Goal: Use online tool/utility: Utilize a website feature to perform a specific function

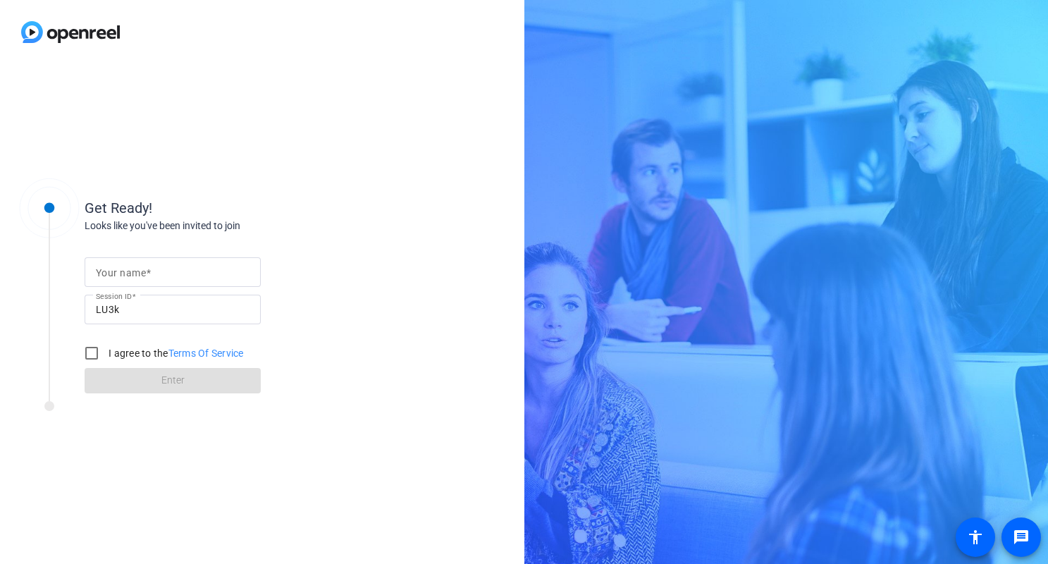
click at [180, 273] on input "Your name" at bounding box center [173, 272] width 154 height 17
type input "[PERSON_NAME]"
click at [94, 350] on input "I agree to the Terms Of Service" at bounding box center [92, 353] width 28 height 28
checkbox input "true"
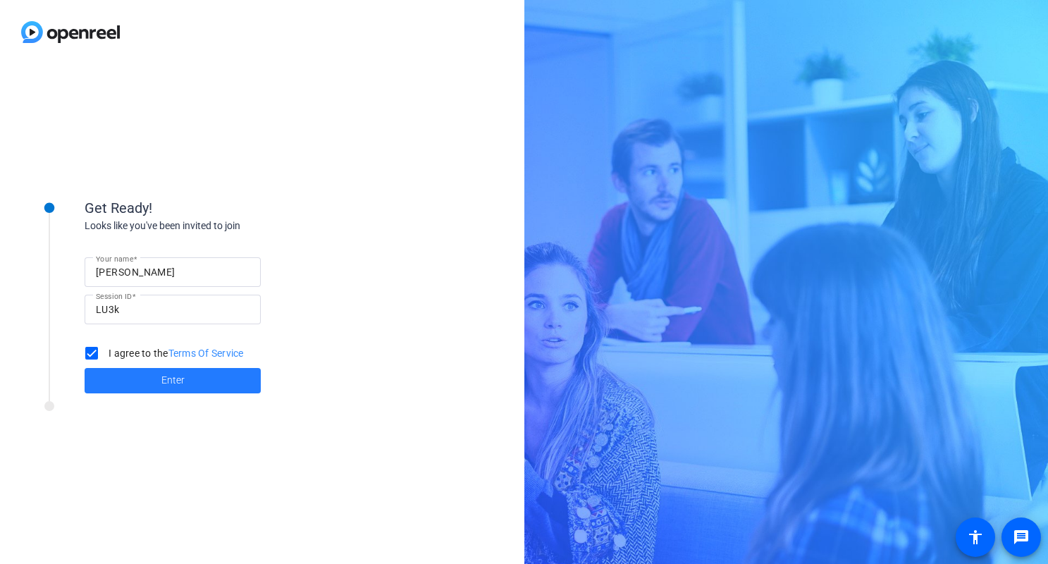
click at [119, 393] on span at bounding box center [173, 381] width 176 height 34
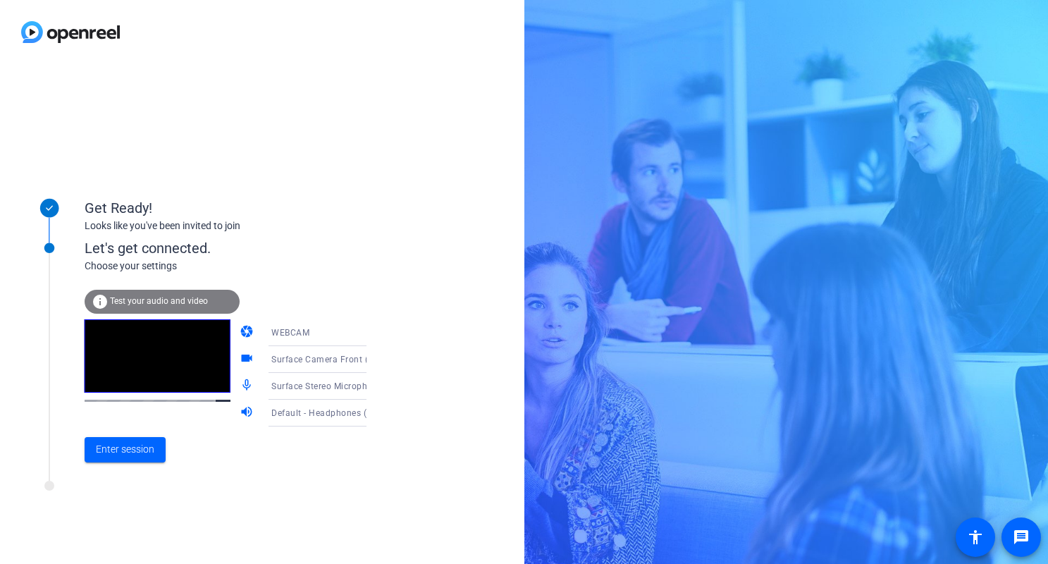
click at [342, 360] on span "Surface Camera Front (045e:0990)" at bounding box center [343, 358] width 144 height 11
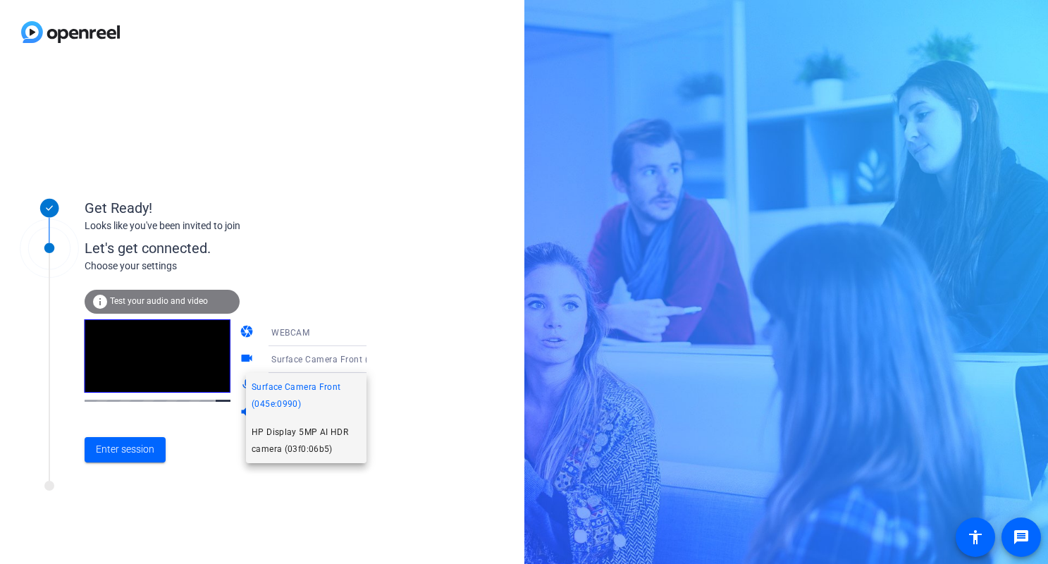
click at [328, 435] on span "HP Display 5MP AI HDR camera (03f0:06b5)" at bounding box center [306, 441] width 109 height 34
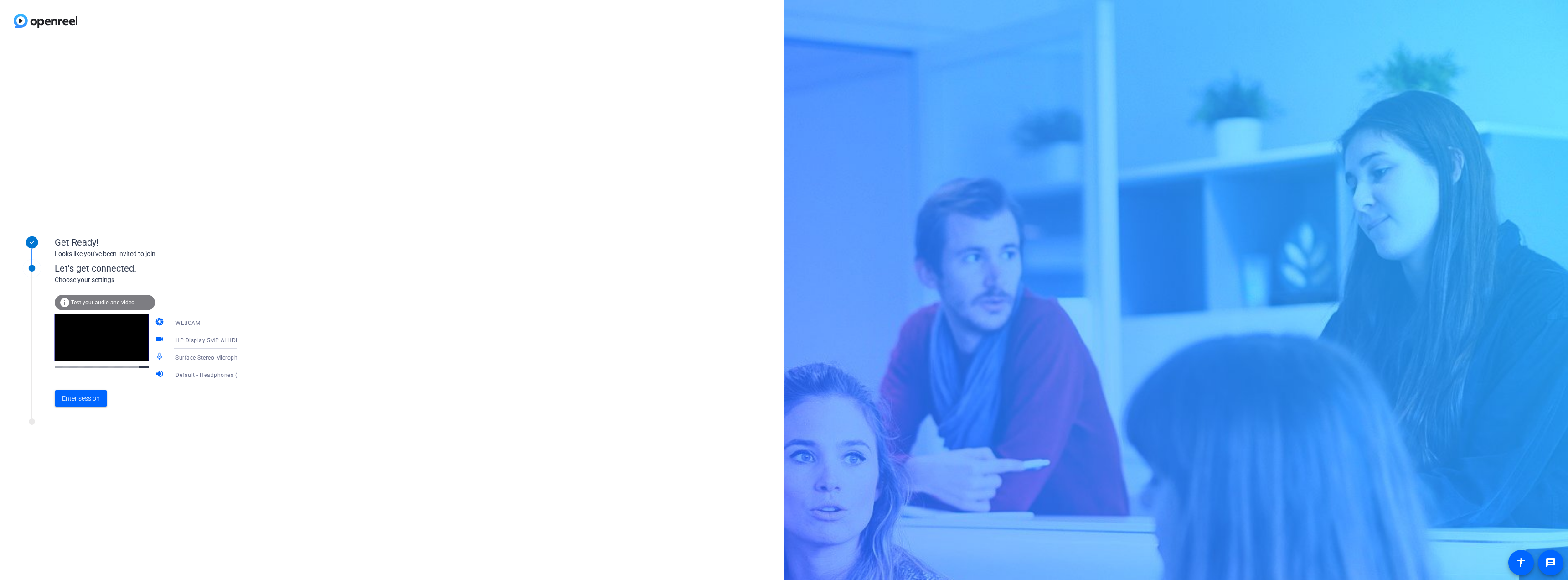
click at [127, 302] on span "Test your audio and video" at bounding box center [103, 302] width 63 height 6
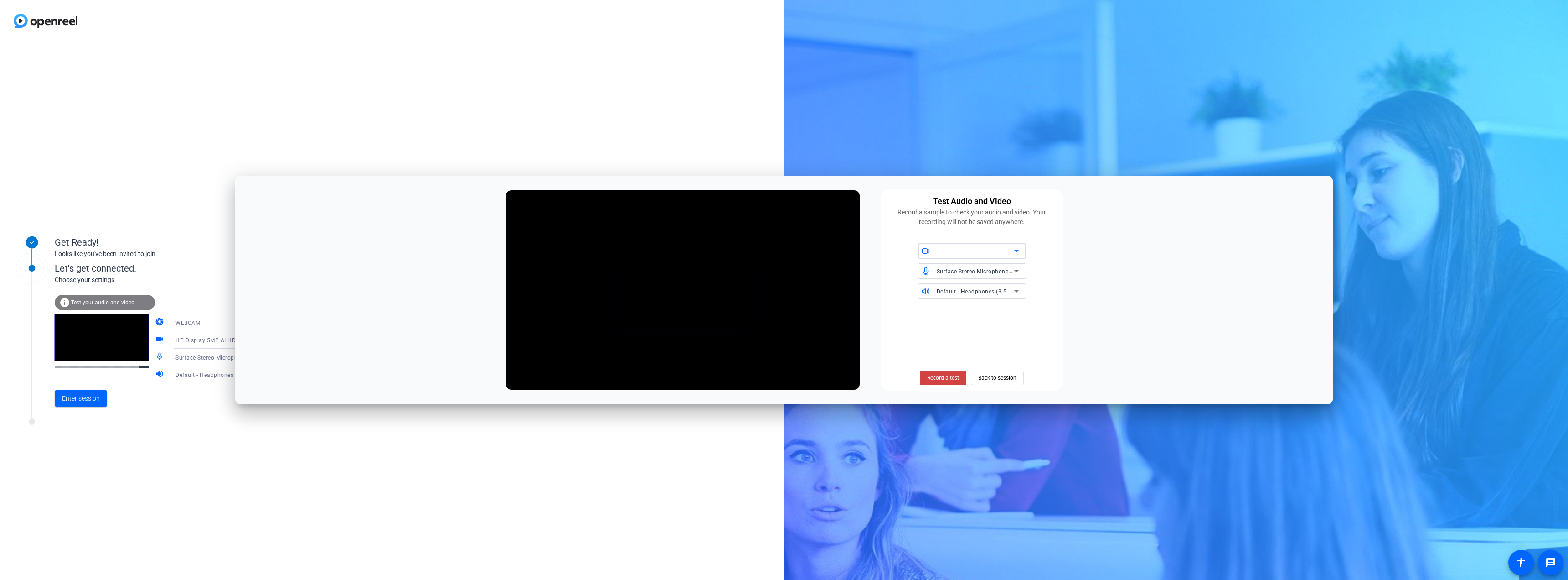
click at [678, 249] on icon at bounding box center [1016, 251] width 11 height 11
click at [678, 287] on span "HP Display 5MP AI HDR camera (03f0:06b5)" at bounding box center [972, 288] width 93 height 22
click at [678, 365] on span "Record a test" at bounding box center [942, 377] width 32 height 8
click at [678, 365] on span "Stop Testing (4s)" at bounding box center [943, 377] width 41 height 8
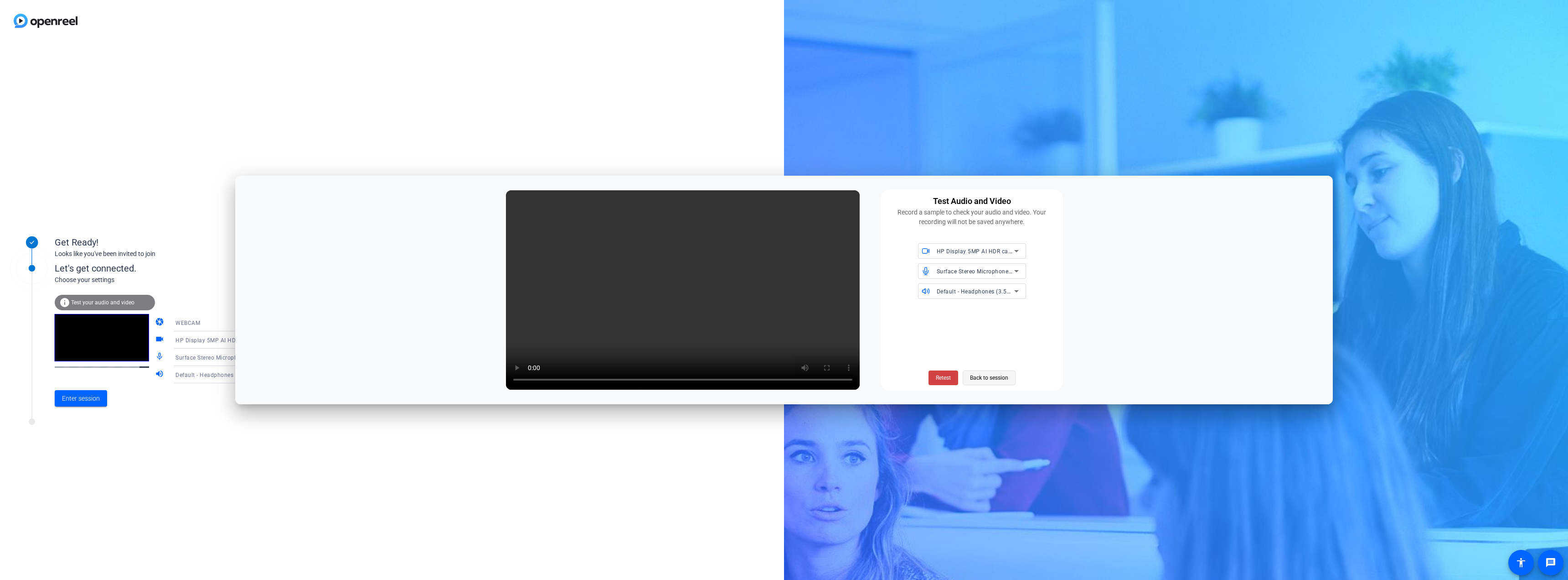
click at [678, 365] on span "Back to session" at bounding box center [989, 377] width 38 height 17
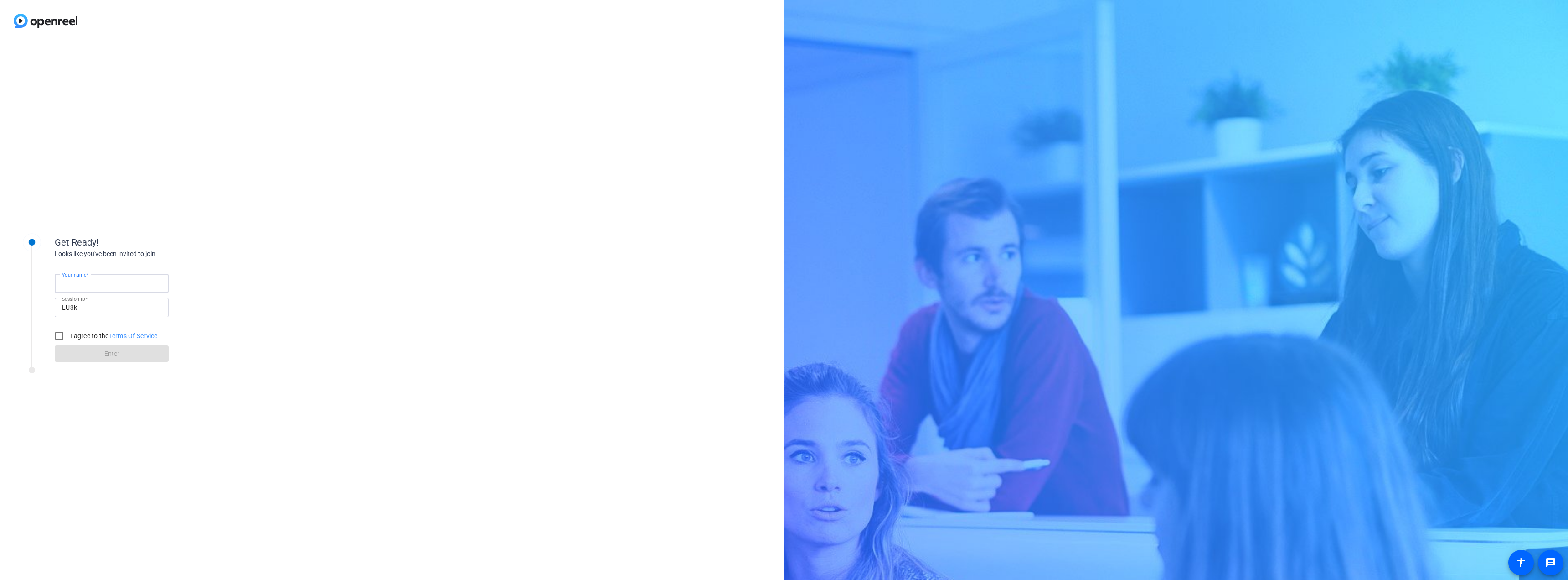
click at [136, 285] on input "Your name" at bounding box center [112, 283] width 100 height 11
type input "[PERSON_NAME]"
click at [59, 333] on input "I agree to the Terms Of Service" at bounding box center [60, 336] width 18 height 18
checkbox input "true"
click at [72, 357] on span at bounding box center [112, 353] width 114 height 22
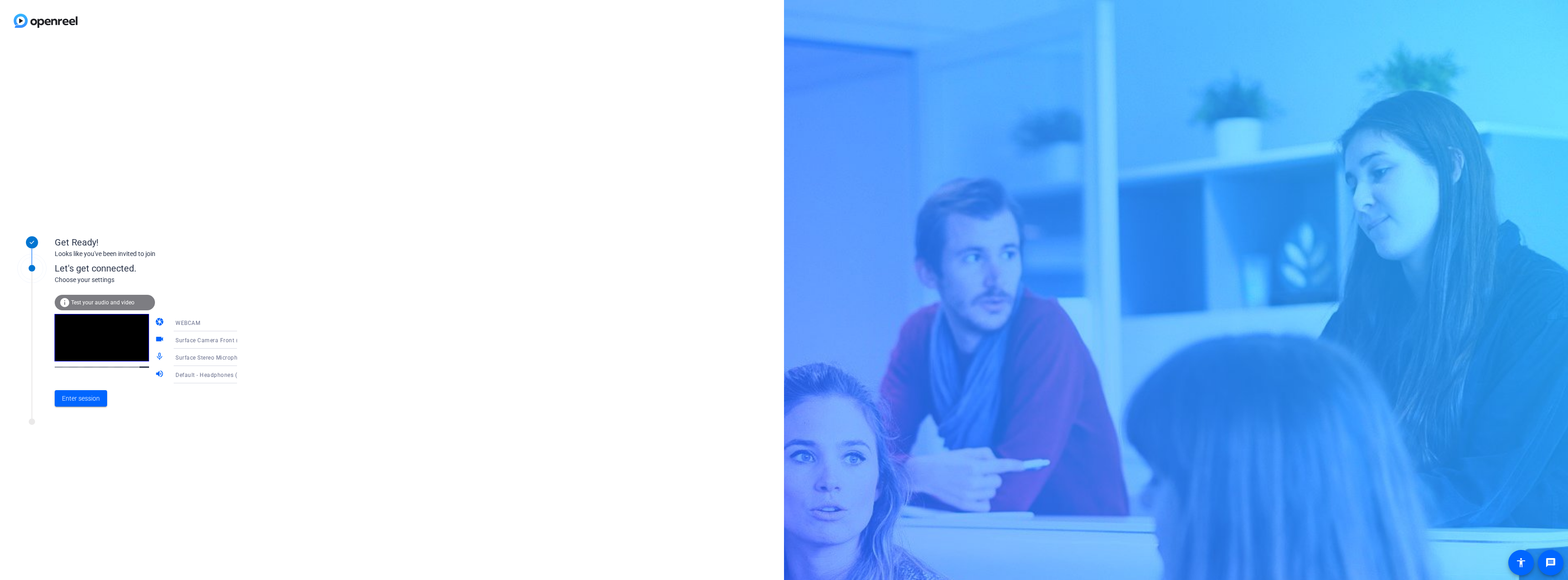
click at [212, 340] on span "Surface Camera Front (045e:0990)" at bounding box center [222, 339] width 93 height 7
click at [195, 386] on span "HP Display 5MP AI HDR camera (03f0:06b5)" at bounding box center [198, 392] width 71 height 22
click at [112, 304] on span "Test your audio and video" at bounding box center [103, 302] width 63 height 6
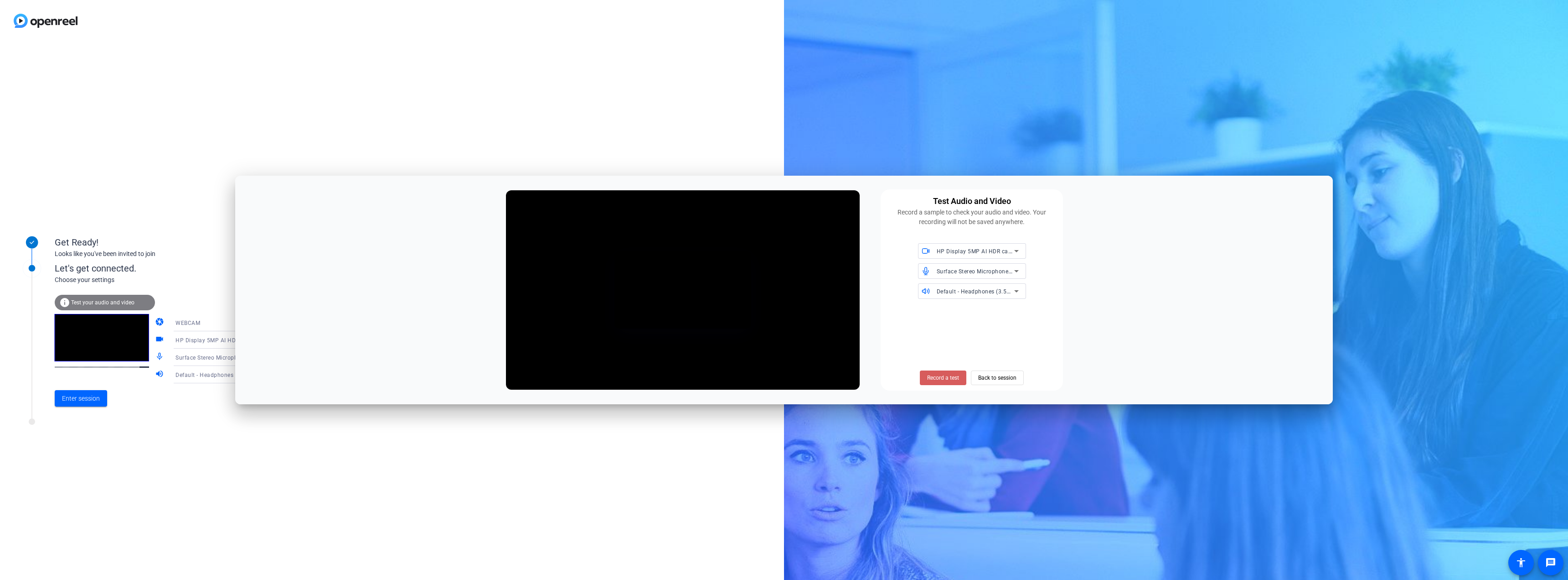
click at [946, 374] on span "Record a test" at bounding box center [942, 377] width 32 height 8
click at [1014, 251] on icon at bounding box center [1016, 251] width 11 height 11
click at [956, 288] on span "HP Display 5MP AI HDR camera (03f0:06b5)" at bounding box center [972, 288] width 93 height 22
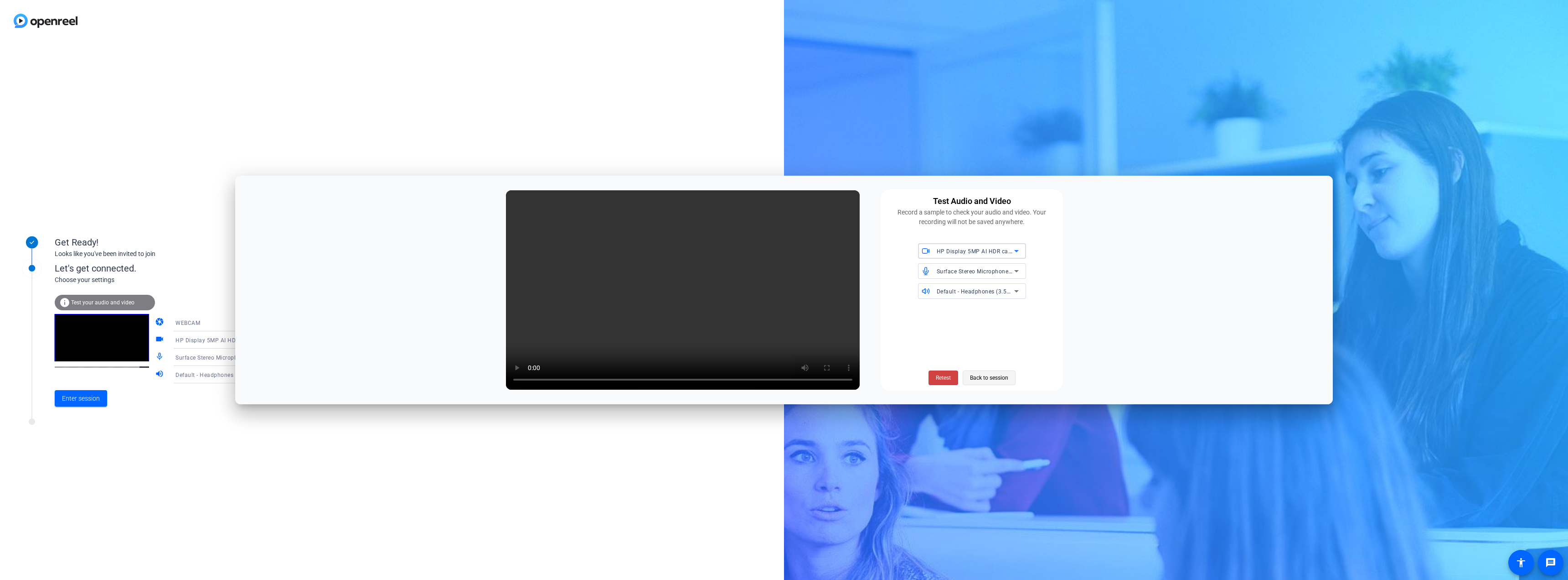
click at [985, 381] on span "Back to session" at bounding box center [989, 377] width 38 height 17
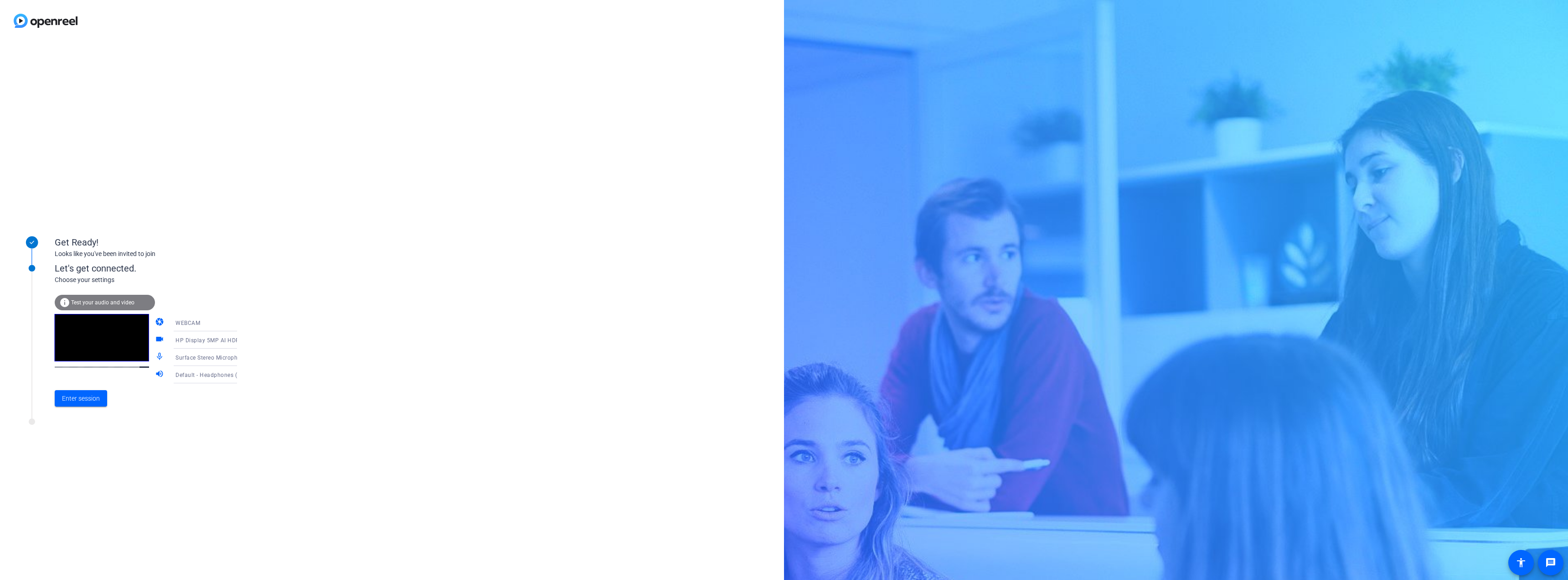
click at [204, 357] on span "Surface Stereo Microphones (Surface High Definition Audio)" at bounding box center [255, 357] width 160 height 7
click at [261, 356] on div at bounding box center [784, 290] width 1568 height 580
click at [241, 375] on icon at bounding box center [246, 374] width 11 height 11
click at [283, 374] on div at bounding box center [784, 290] width 1568 height 580
click at [217, 337] on span "HP Display 5MP AI HDR camera (03f0:06b5)" at bounding box center [234, 339] width 118 height 7
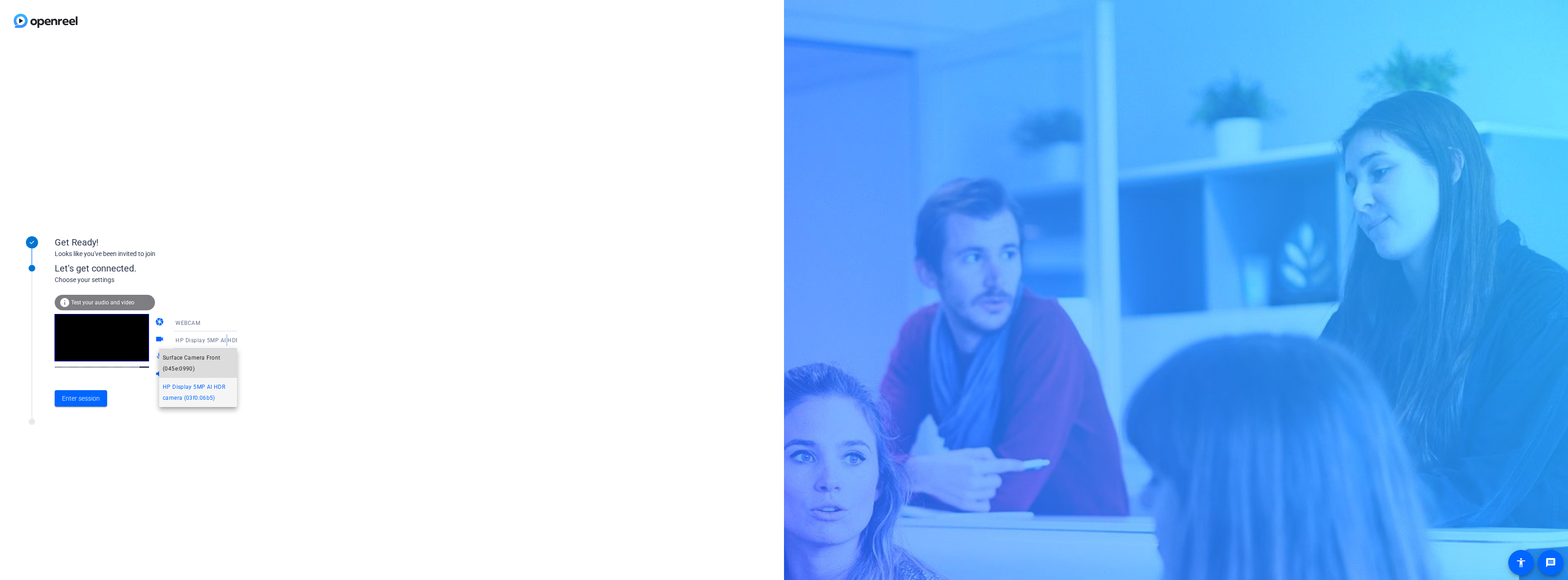
click at [215, 353] on span "Surface Camera Front (045e:0990)" at bounding box center [198, 363] width 71 height 22
click at [244, 340] on icon at bounding box center [246, 340] width 5 height 3
click at [204, 390] on span "HP Display 5MP AI HDR camera (03f0:06b5)" at bounding box center [198, 392] width 71 height 22
click at [241, 320] on icon at bounding box center [246, 322] width 11 height 11
click at [251, 275] on div at bounding box center [784, 290] width 1568 height 580
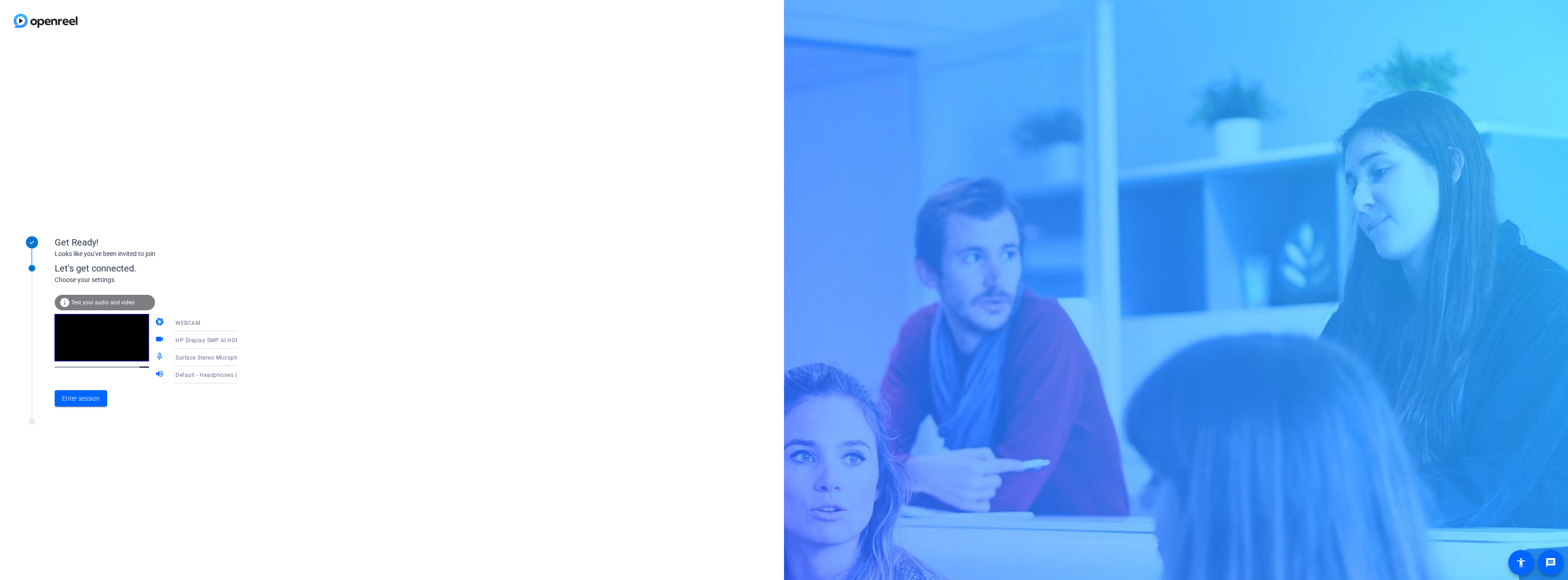
click at [94, 301] on span "Test your audio and video" at bounding box center [103, 302] width 63 height 6
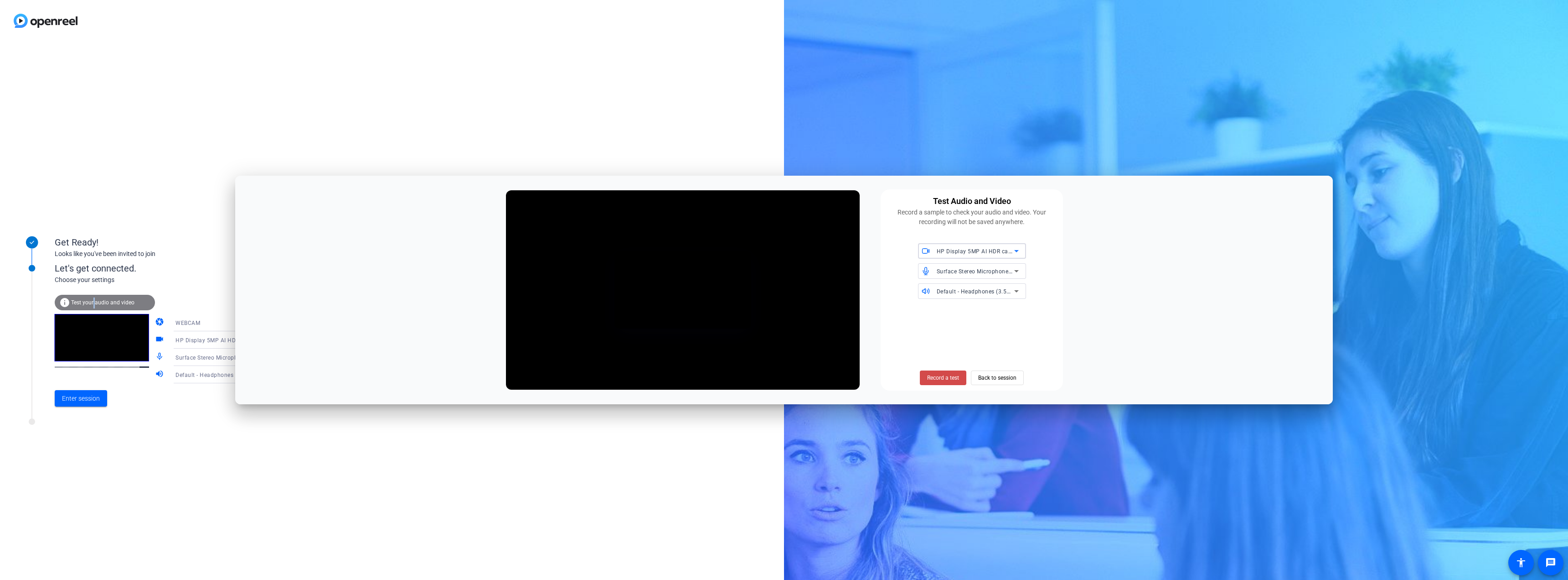
click at [942, 375] on span "Record a test" at bounding box center [942, 377] width 32 height 8
click at [943, 375] on span "Stop Testing (6s)" at bounding box center [943, 377] width 41 height 8
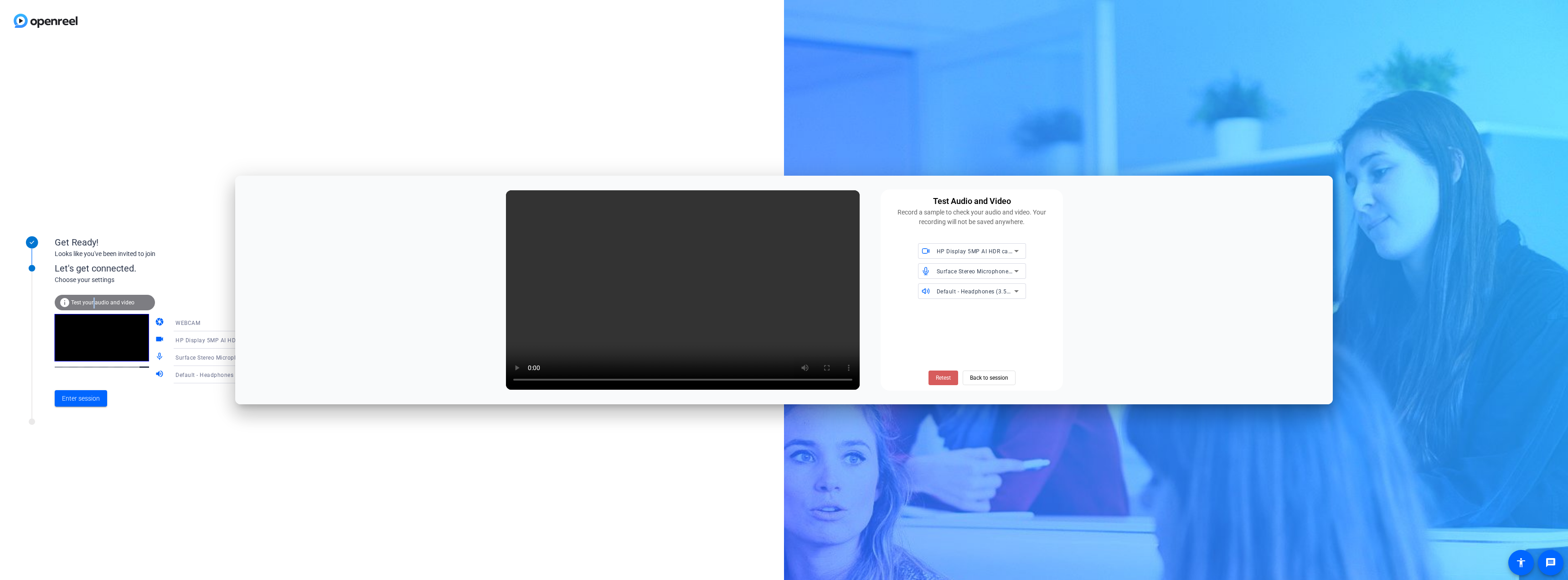
click at [946, 374] on span "Retest" at bounding box center [943, 377] width 15 height 8
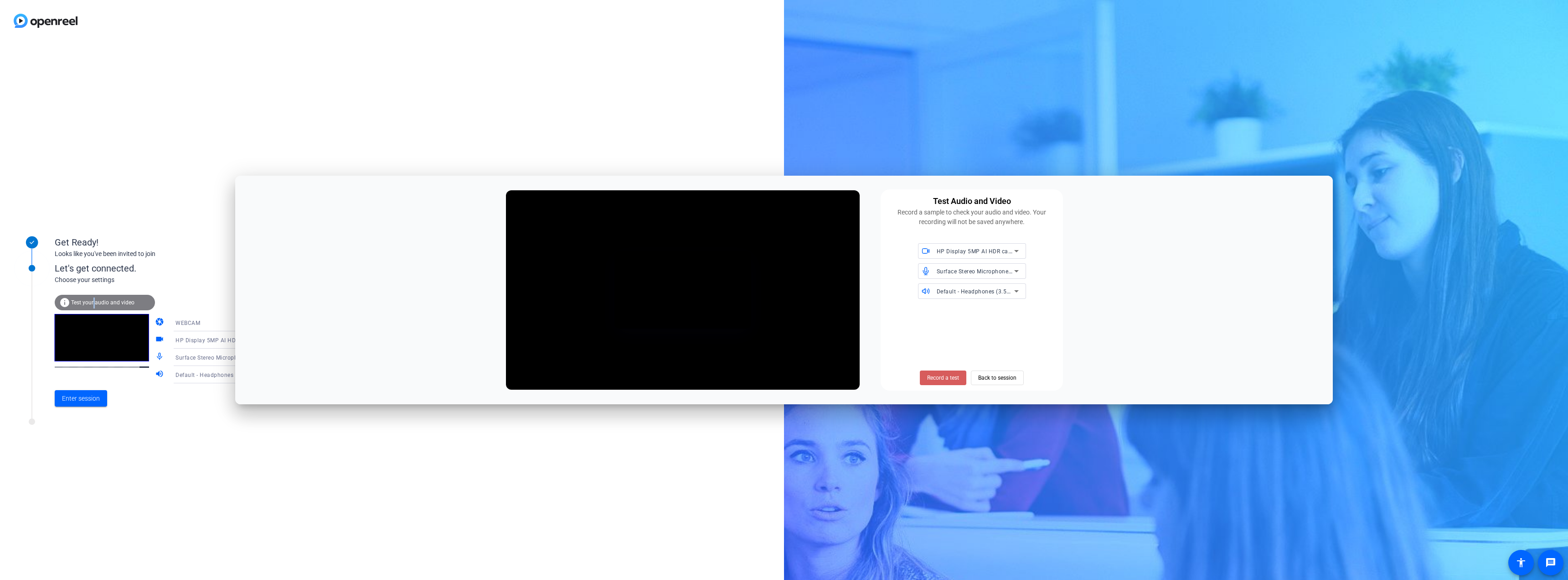
click at [935, 379] on span "Record a test" at bounding box center [942, 377] width 32 height 8
click at [938, 377] on span "Stop Testing (5s)" at bounding box center [943, 377] width 41 height 8
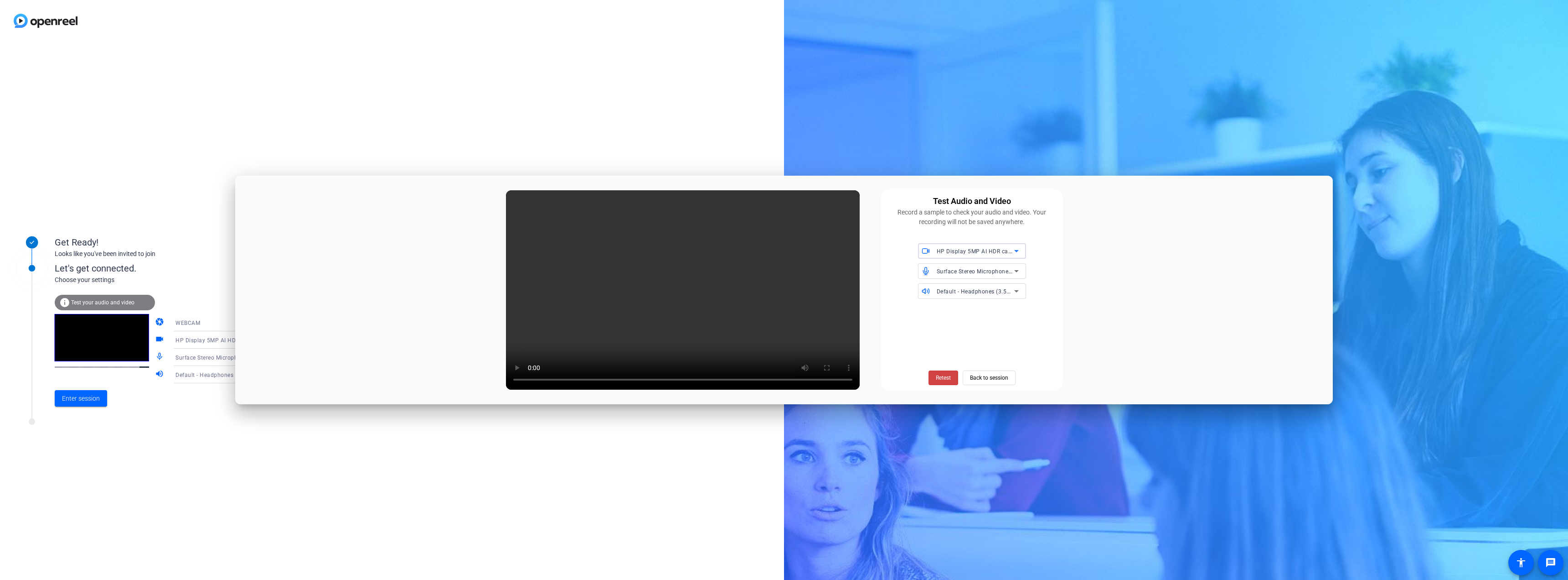
click at [998, 252] on span "HP Display 5MP AI HDR camera (03f0:06b5)" at bounding box center [996, 251] width 118 height 7
click at [988, 269] on span "Surface Camera Front (045e:0990)" at bounding box center [971, 269] width 91 height 11
drag, startPoint x: 990, startPoint y: 249, endPoint x: 990, endPoint y: 256, distance: 7.0
click at [990, 256] on div "Surface Camera Front (045e:0990)" at bounding box center [975, 251] width 78 height 12
click at [978, 281] on span "HP Display 5MP AI HDR camera (03f0:06b5)" at bounding box center [972, 288] width 93 height 22
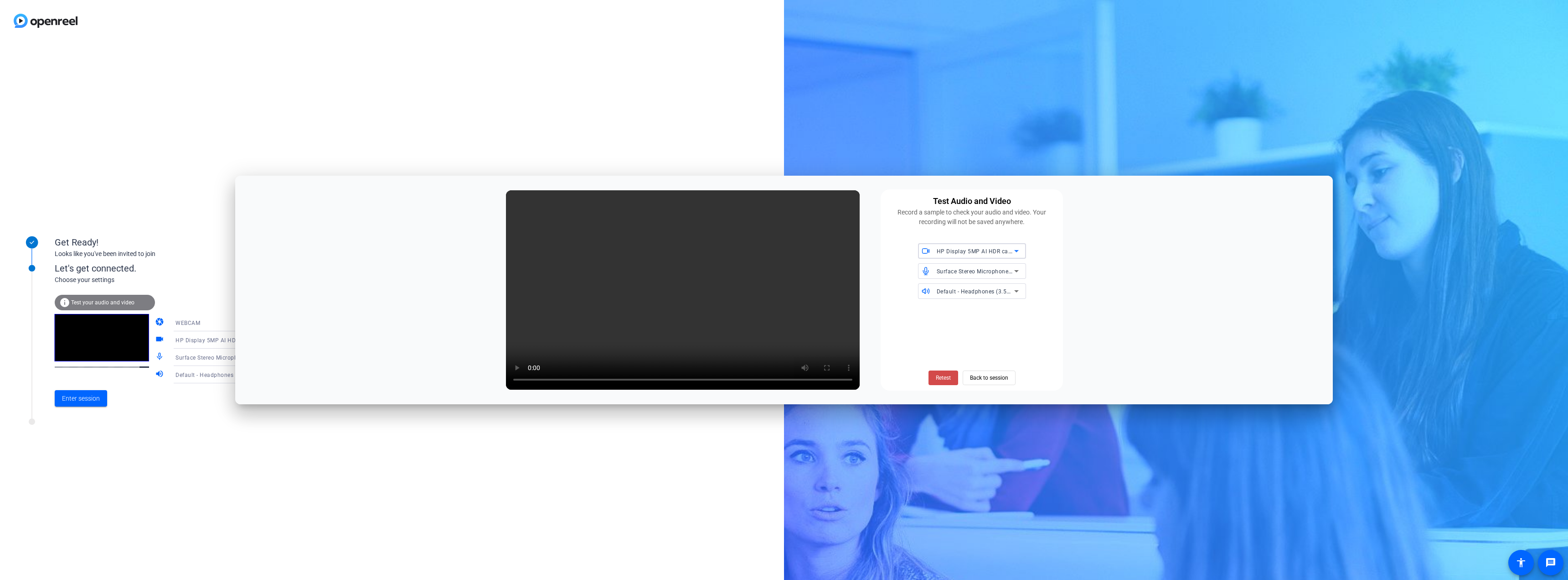
click at [941, 377] on span "Retest" at bounding box center [943, 377] width 15 height 8
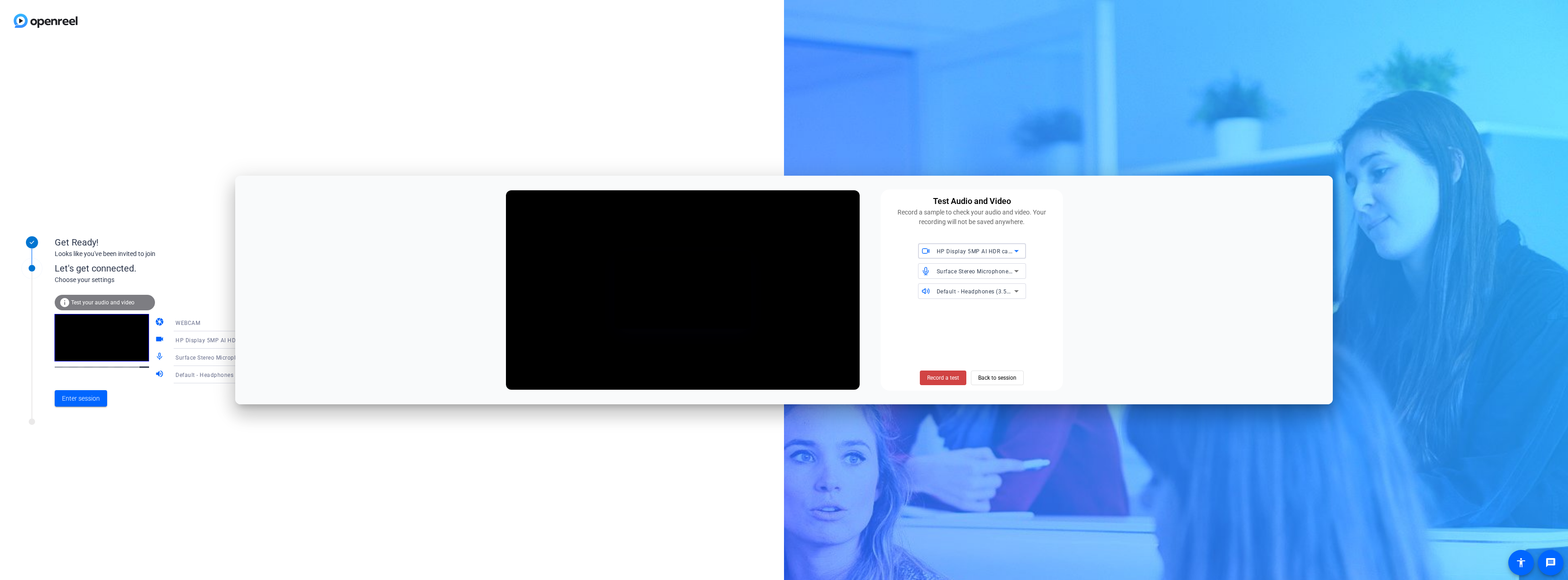
click at [966, 251] on span "HP Display 5MP AI HDR camera (03f0:06b5)" at bounding box center [996, 251] width 118 height 7
click at [968, 272] on span "Surface Camera Front (045e:0990)" at bounding box center [971, 269] width 91 height 11
click at [969, 251] on span "Surface Camera Front (045e:0990)" at bounding box center [983, 251] width 93 height 7
click at [972, 288] on span "HP Display 5MP AI HDR camera (03f0:06b5)" at bounding box center [972, 288] width 93 height 22
click at [941, 378] on span "Record a test" at bounding box center [942, 377] width 32 height 8
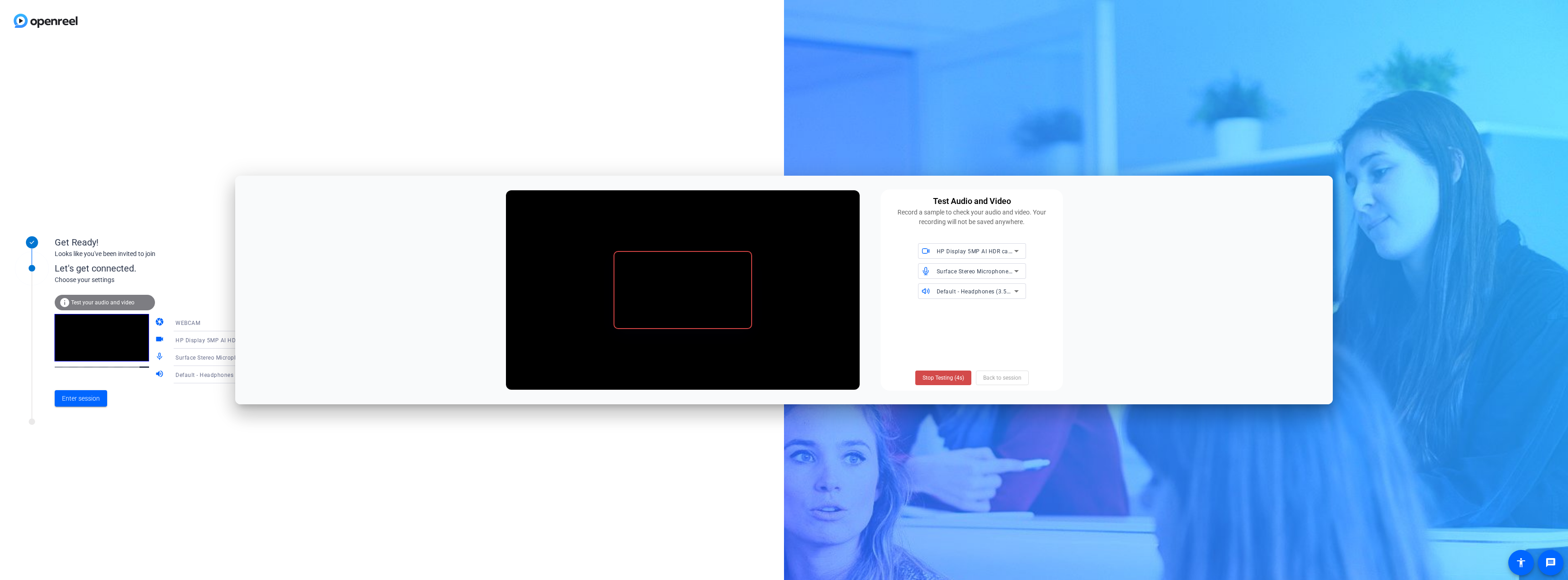
click at [941, 376] on span "Stop Testing (4s)" at bounding box center [943, 377] width 41 height 8
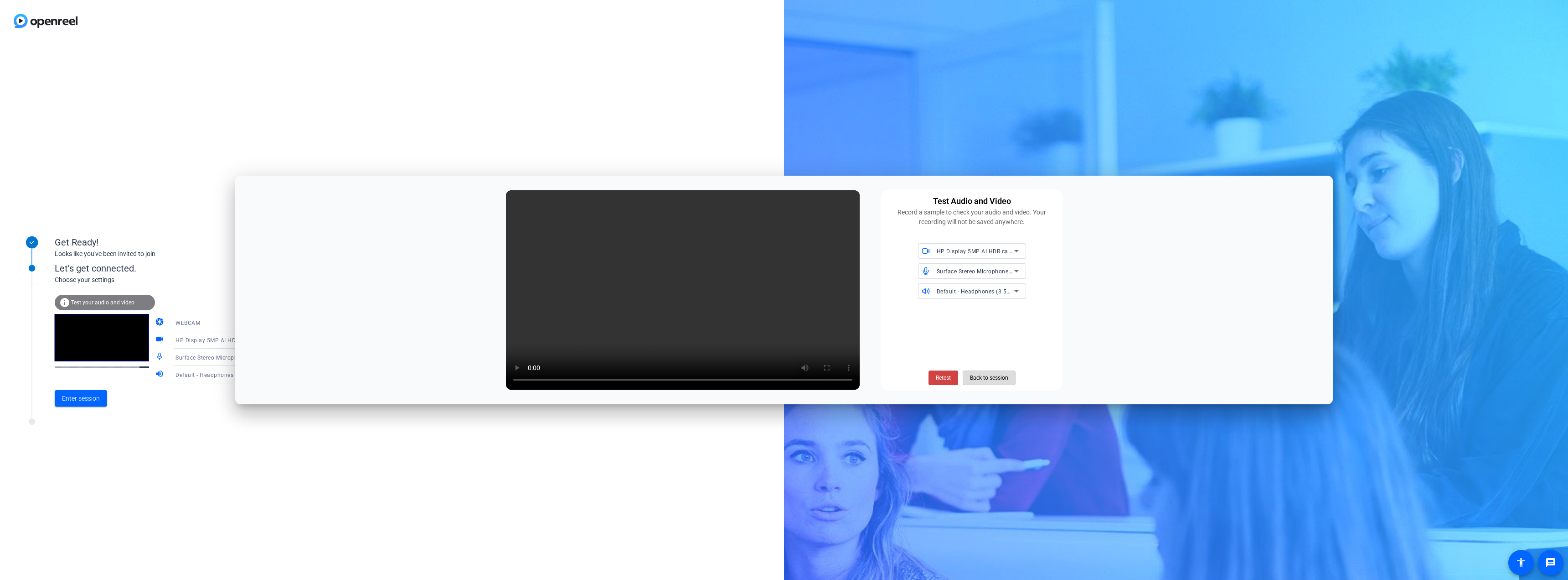
click at [983, 377] on span "Back to session" at bounding box center [989, 377] width 38 height 17
